Goal: Task Accomplishment & Management: Manage account settings

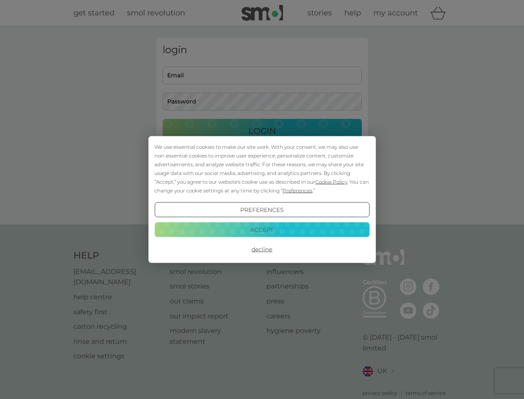
click at [332, 181] on span "Cookie Policy" at bounding box center [331, 182] width 32 height 6
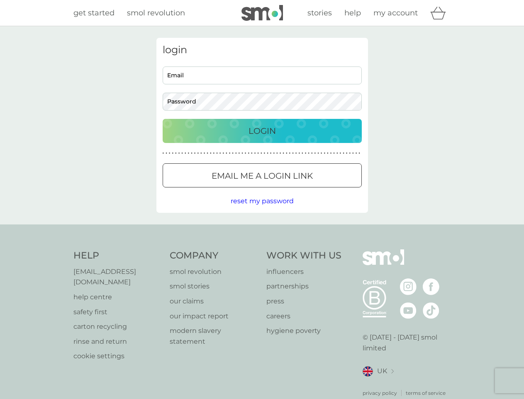
click at [297, 190] on div "login Email Password Login ● ● ● ● ● ● ● ● ● ● ● ● ● ● ● ● ● ● ● ● ● ● ● ● ● ● …" at bounding box center [263, 125] width 212 height 175
click at [262, 210] on div "login Email Password Login ● ● ● ● ● ● ● ● ● ● ● ● ● ● ● ● ● ● ● ● ● ● ● ● ● ● …" at bounding box center [263, 125] width 212 height 175
click at [262, 249] on div "Help [EMAIL_ADDRESS][DOMAIN_NAME] help centre safety first carton recycling rin…" at bounding box center [262, 322] width 378 height 147
click at [262, 229] on div "Help [EMAIL_ADDRESS][DOMAIN_NAME] help centre safety first carton recycling rin…" at bounding box center [262, 322] width 524 height 197
